Goal: Task Accomplishment & Management: Use online tool/utility

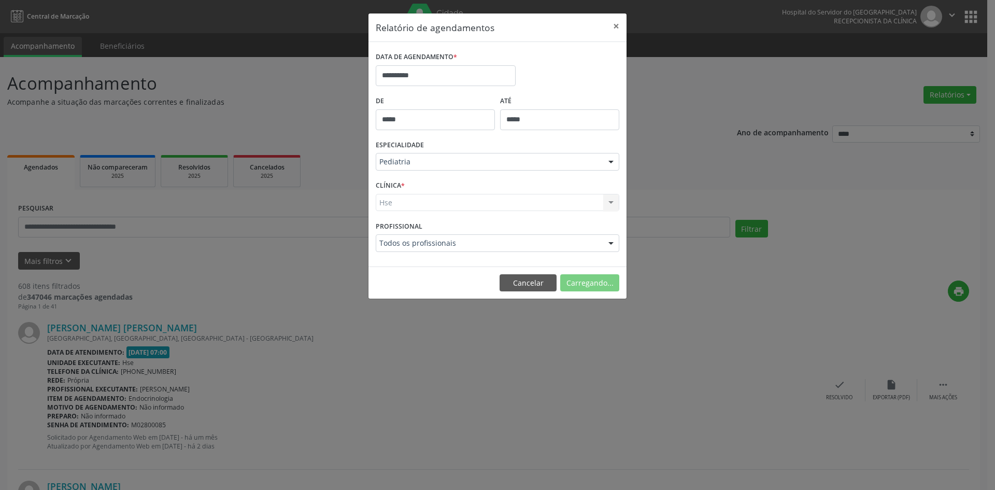
click at [385, 201] on div "Hse Hse Nenhum resultado encontrado para: " " Não há nenhuma opção para ser exi…" at bounding box center [498, 203] width 244 height 18
click at [588, 283] on button "Imprimir" at bounding box center [590, 283] width 57 height 18
click at [455, 70] on input "**********" at bounding box center [446, 75] width 140 height 21
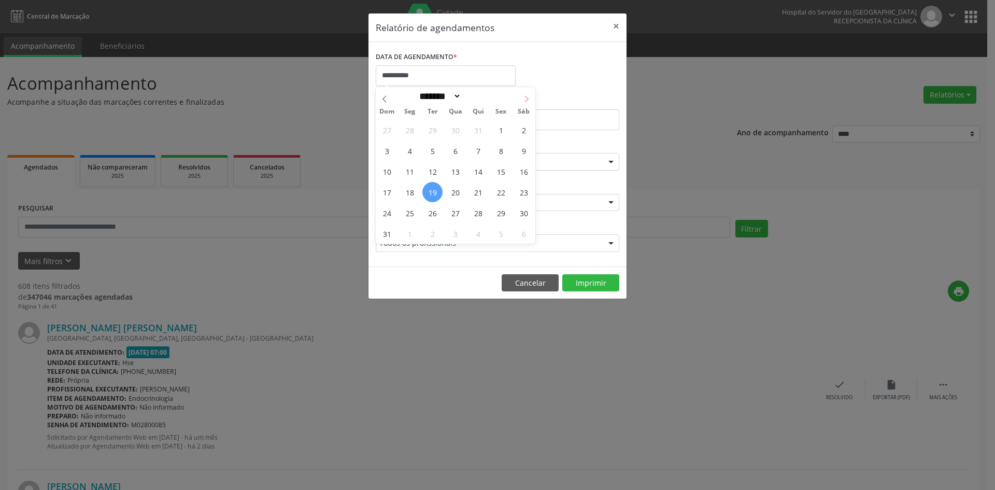
click at [530, 96] on icon at bounding box center [526, 98] width 7 height 7
select select "*"
click at [409, 131] on span "1" at bounding box center [409, 130] width 20 height 20
type input "**********"
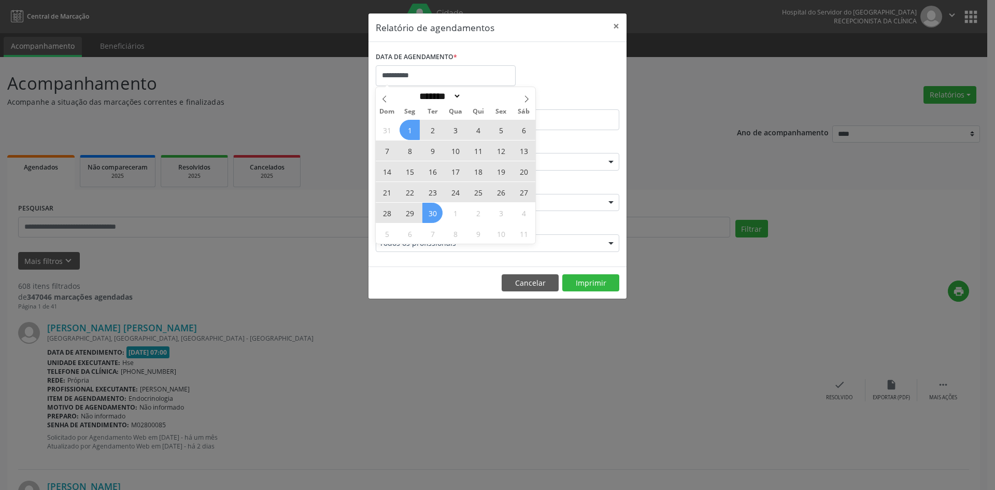
click at [432, 216] on div "31 1 2 3 4 5 6 7 8 9 10 11 12 13 14 15 16 17 18 19 20 21 22 23 24 25 26 27 28 2…" at bounding box center [456, 181] width 160 height 124
click at [432, 216] on span "30" at bounding box center [432, 213] width 20 height 20
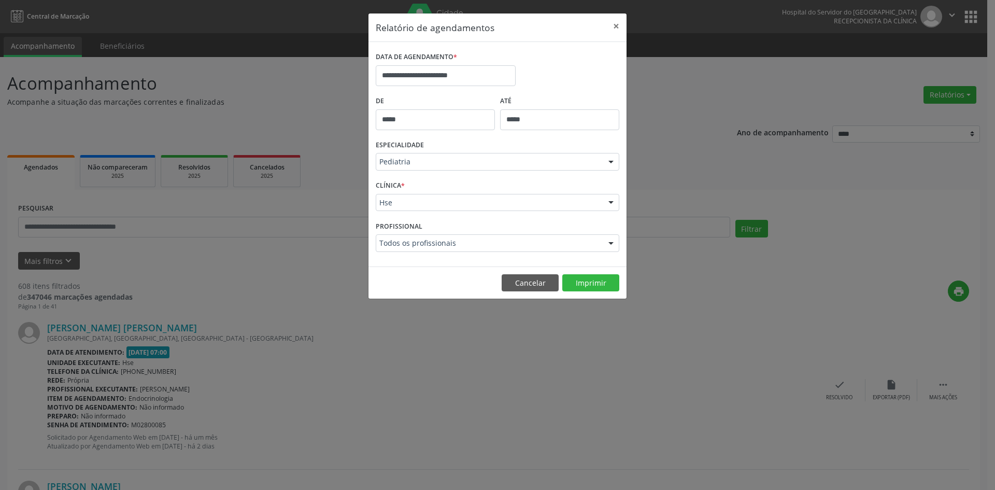
click at [612, 162] on div at bounding box center [611, 162] width 16 height 18
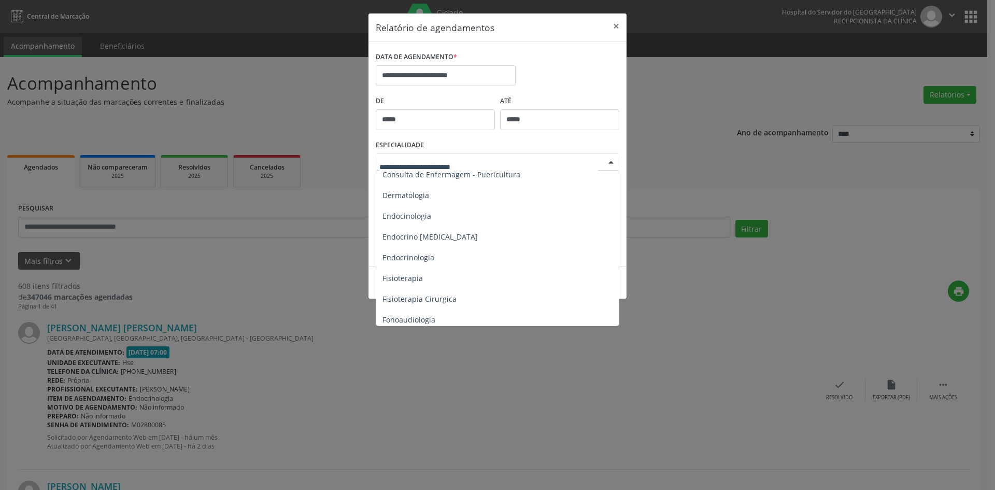
scroll to position [464, 0]
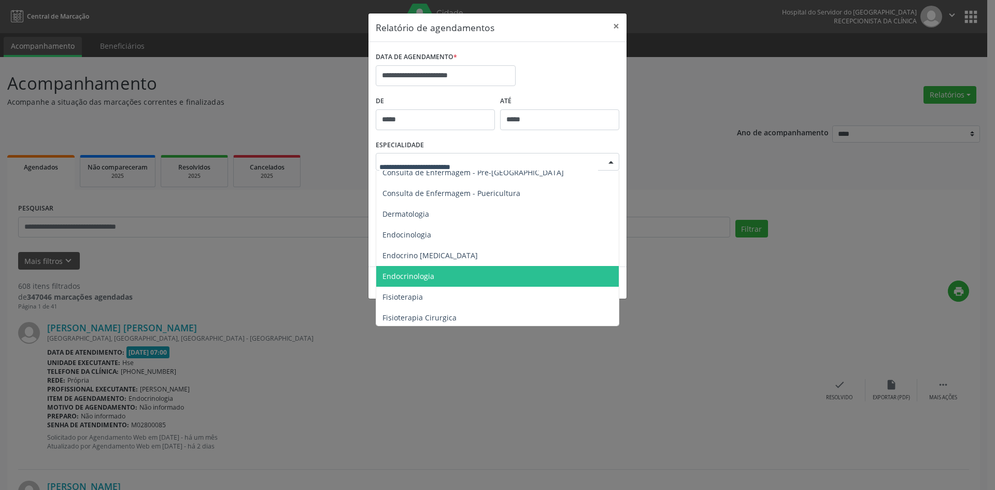
click at [417, 280] on span "Endocrinologia" at bounding box center [408, 276] width 52 height 10
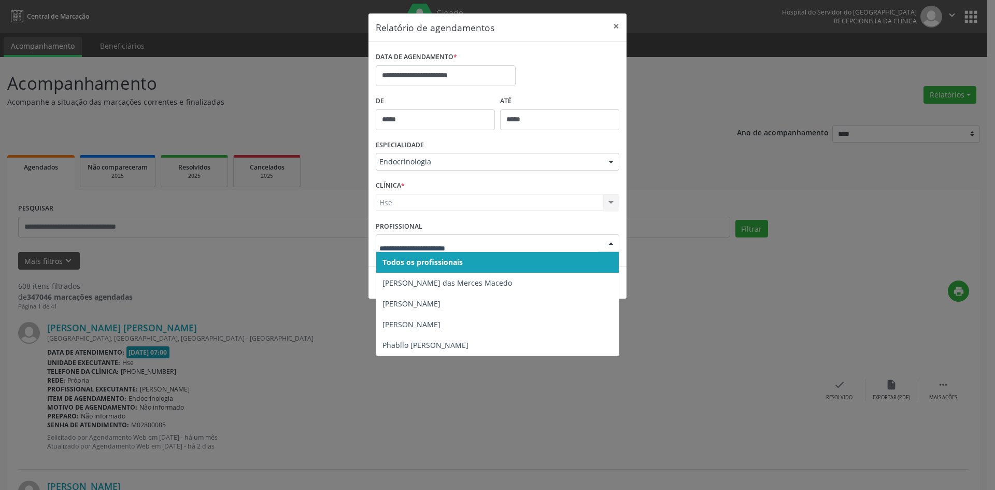
click at [611, 243] on div at bounding box center [611, 244] width 16 height 18
click at [392, 201] on div "Hse Hse Nenhum resultado encontrado para: " " Não há nenhuma opção para ser exi…" at bounding box center [498, 203] width 244 height 18
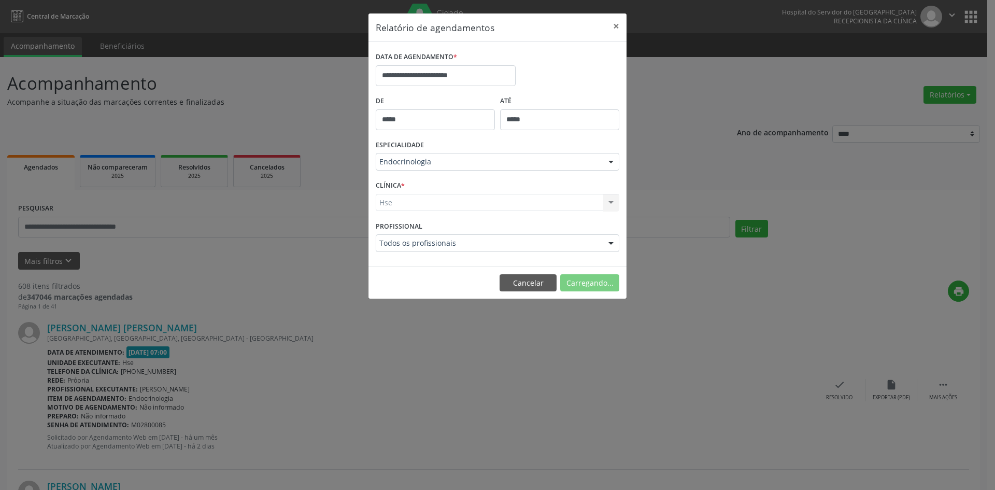
click at [390, 205] on div "Hse Hse Nenhum resultado encontrado para: " " Não há nenhuma opção para ser exi…" at bounding box center [498, 203] width 244 height 18
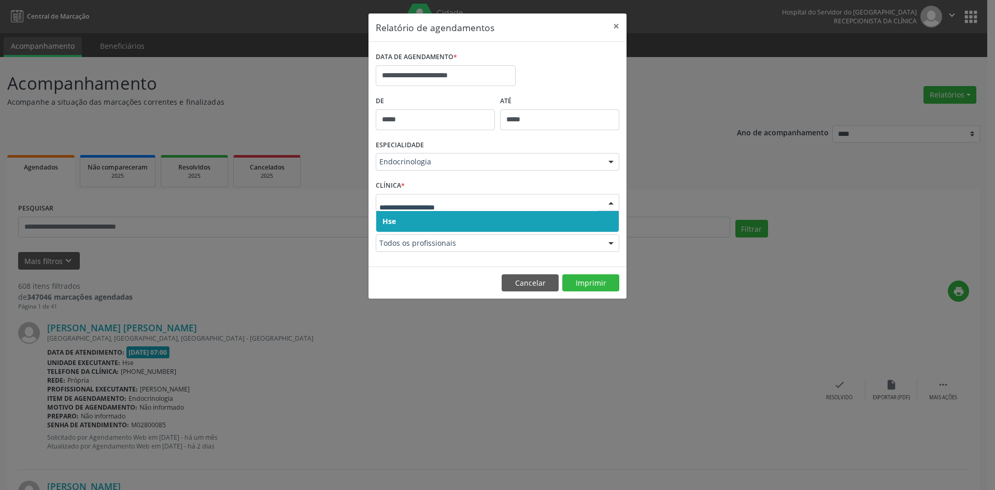
click at [388, 223] on span "Hse" at bounding box center [388, 221] width 13 height 10
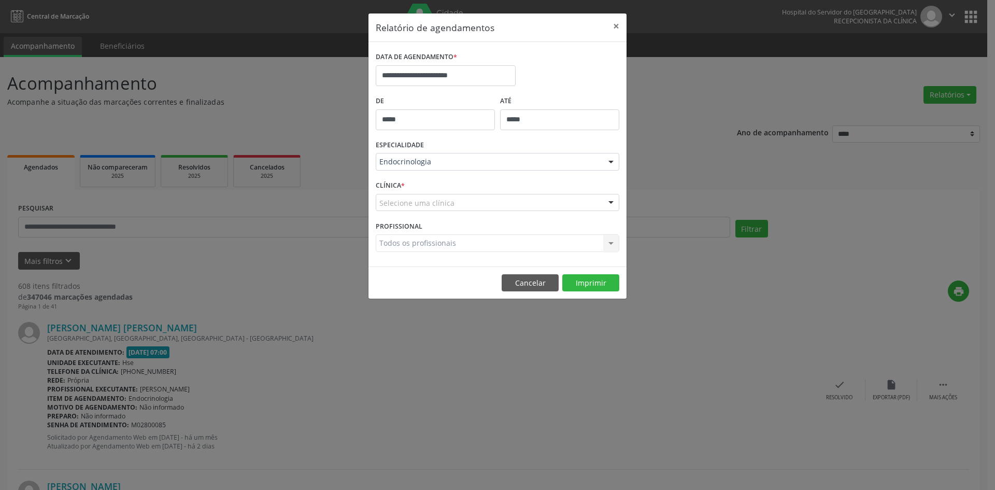
click at [395, 192] on label "CLÍNICA *" at bounding box center [390, 186] width 29 height 16
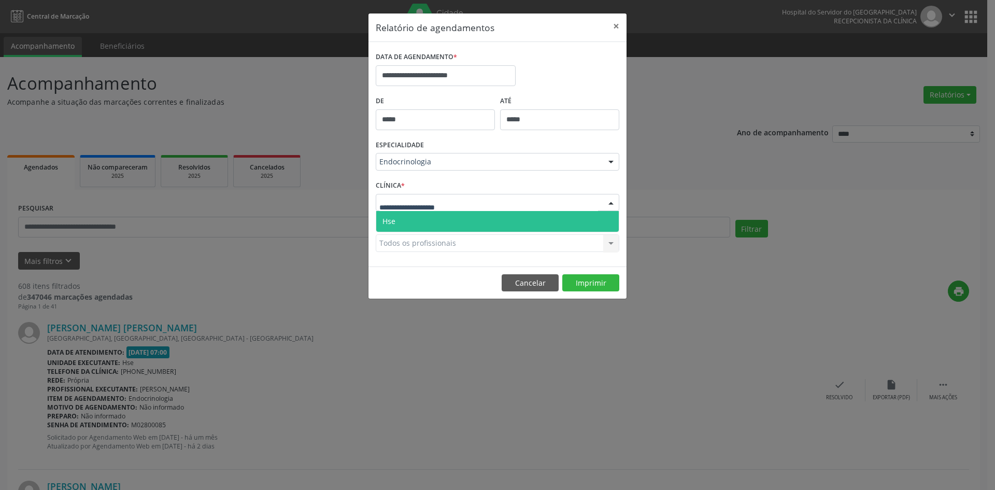
click at [396, 224] on span "Hse" at bounding box center [497, 221] width 242 height 21
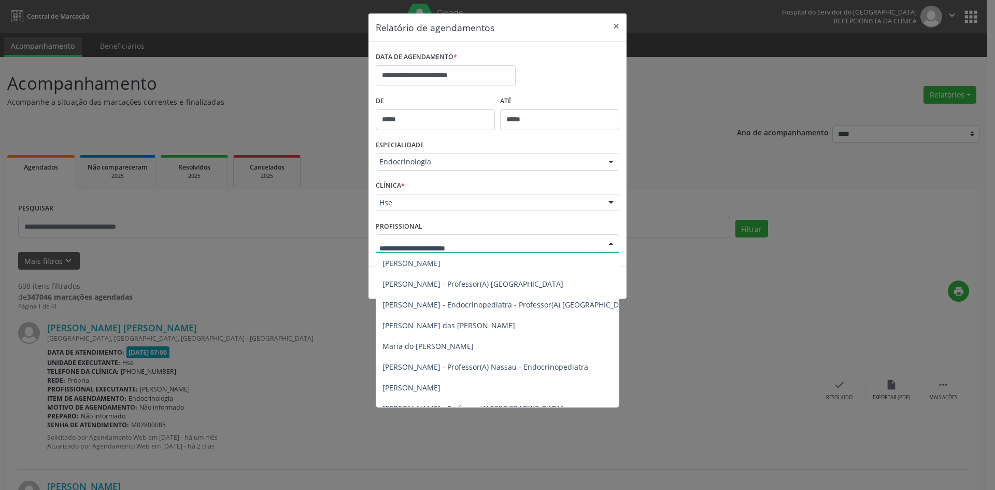
scroll to position [247, 0]
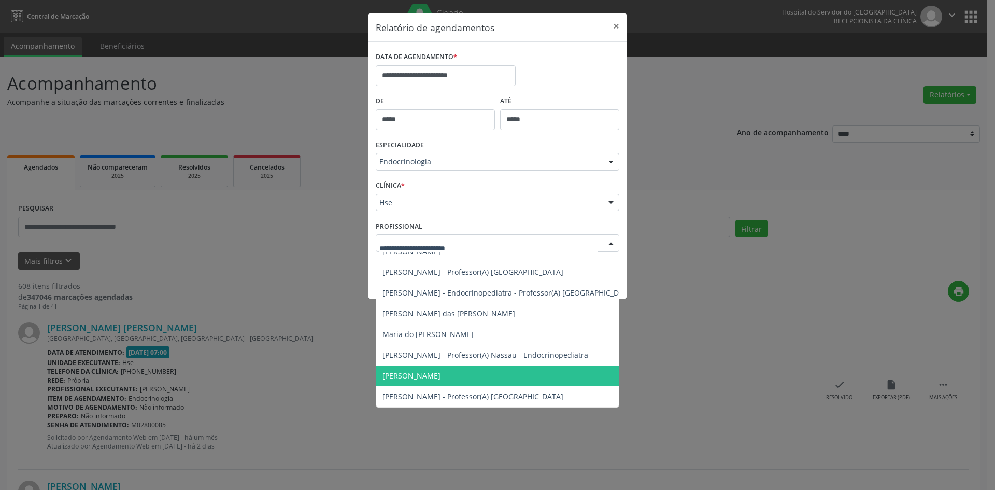
click at [414, 370] on span "[PERSON_NAME]" at bounding box center [411, 375] width 58 height 10
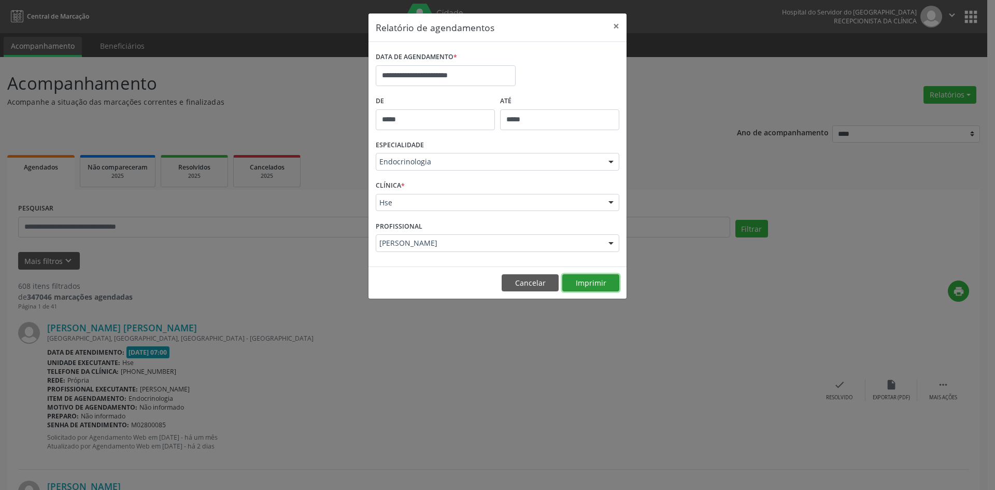
click at [573, 282] on button "Imprimir" at bounding box center [590, 283] width 57 height 18
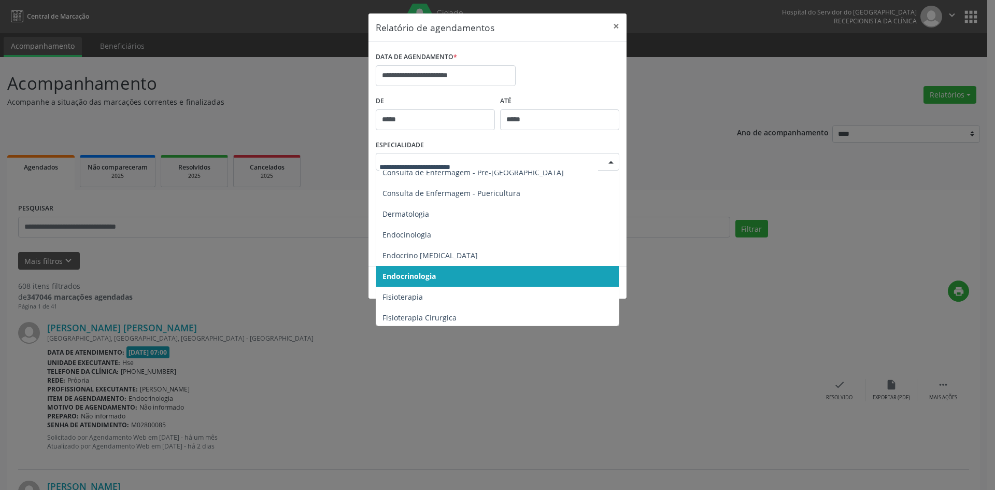
click at [611, 162] on div at bounding box center [611, 162] width 16 height 18
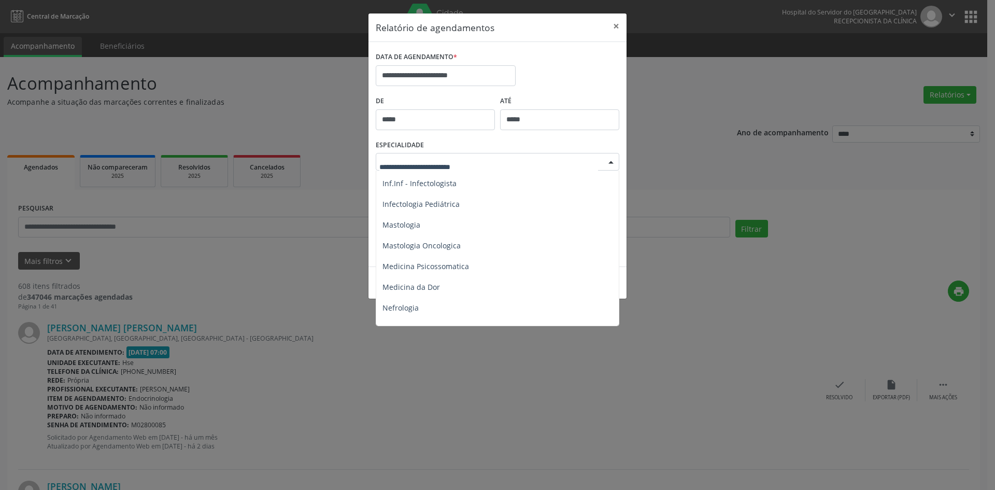
scroll to position [827, 0]
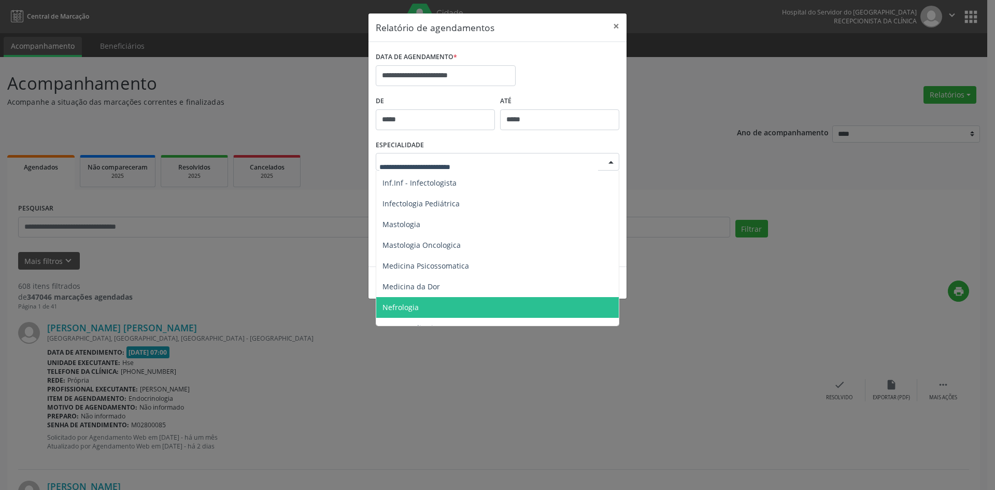
click at [403, 309] on span "Nefrologia" at bounding box center [400, 307] width 36 height 10
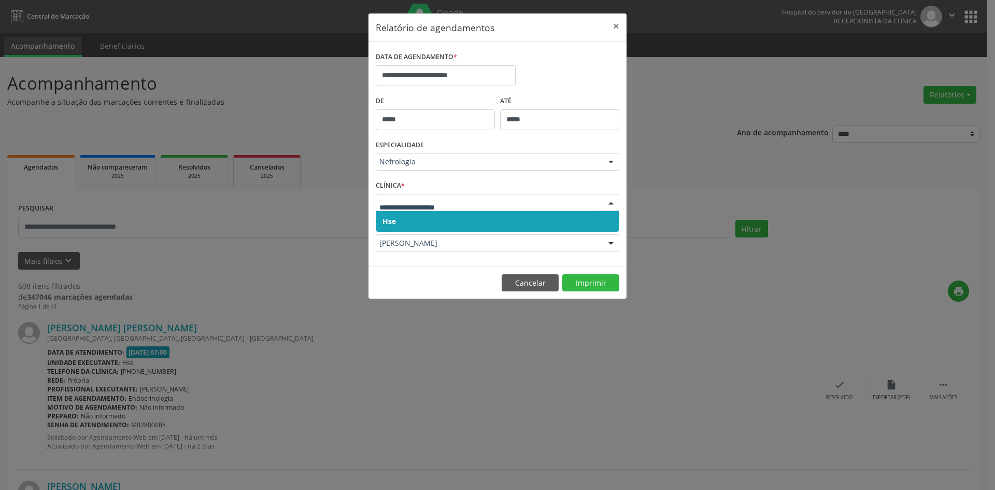
click at [392, 223] on span "Hse" at bounding box center [388, 221] width 13 height 10
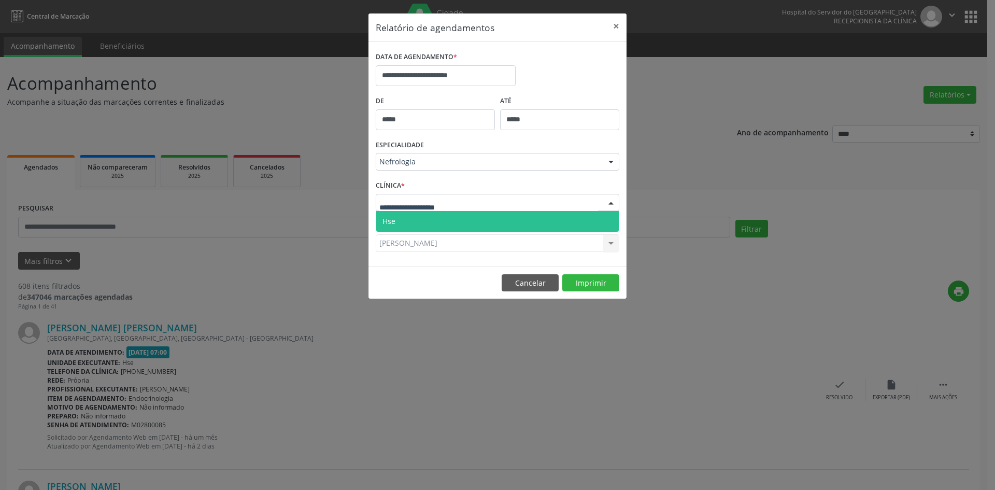
click at [394, 221] on span "Hse" at bounding box center [388, 221] width 13 height 10
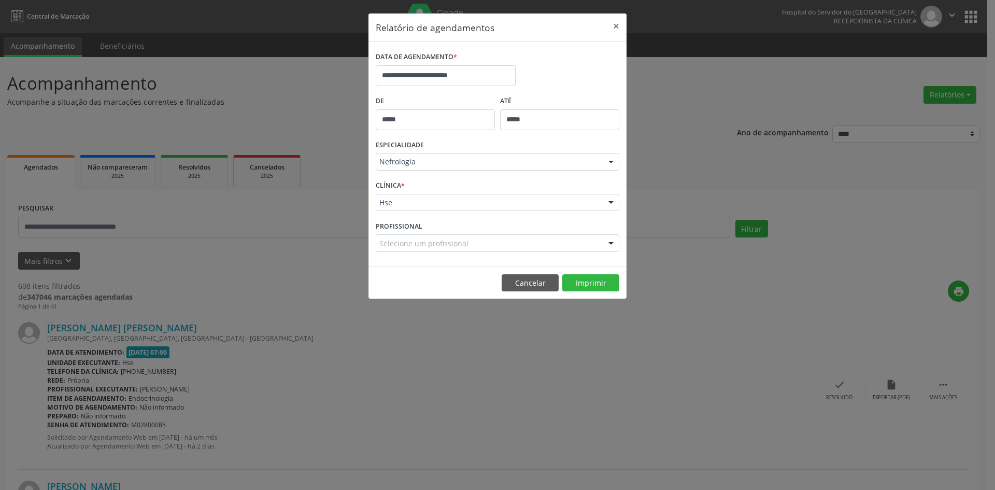
scroll to position [32, 0]
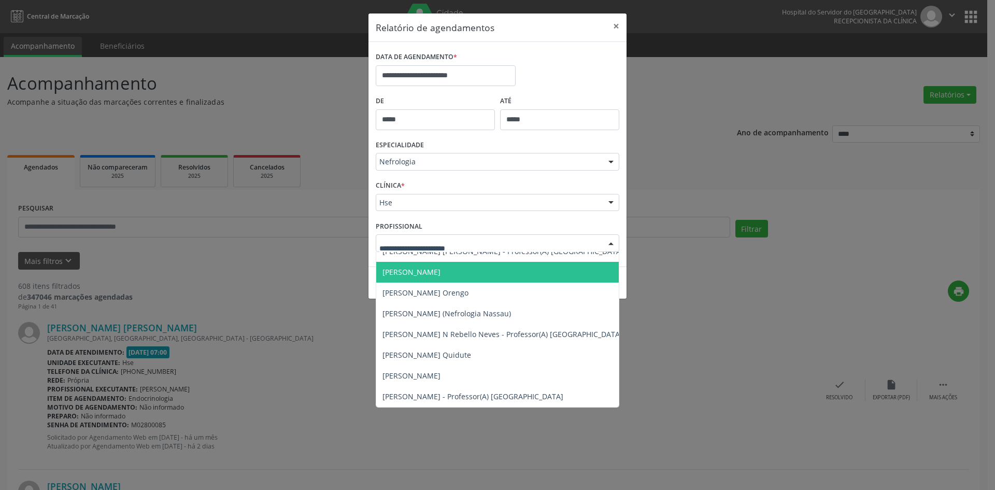
click at [408, 272] on span "[PERSON_NAME]" at bounding box center [411, 272] width 58 height 10
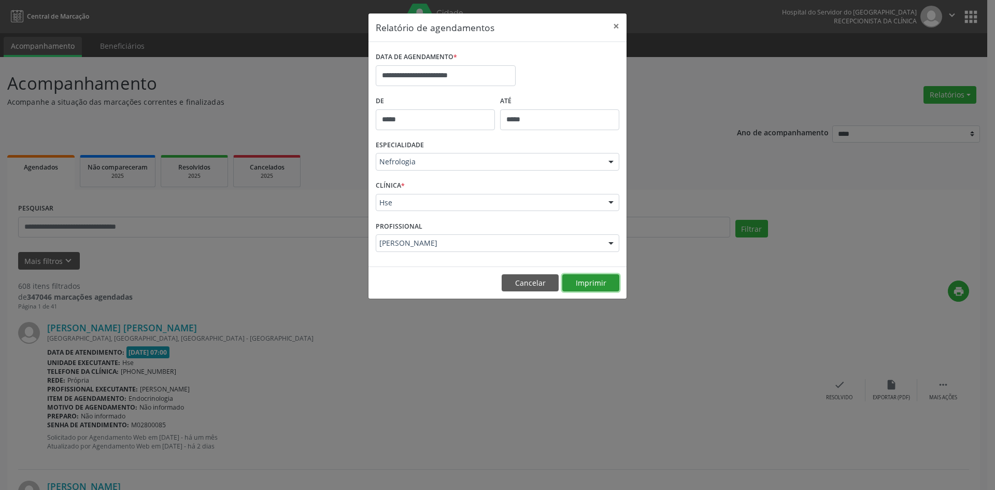
click at [584, 280] on button "Imprimir" at bounding box center [590, 283] width 57 height 18
